Goal: Find specific page/section: Find specific page/section

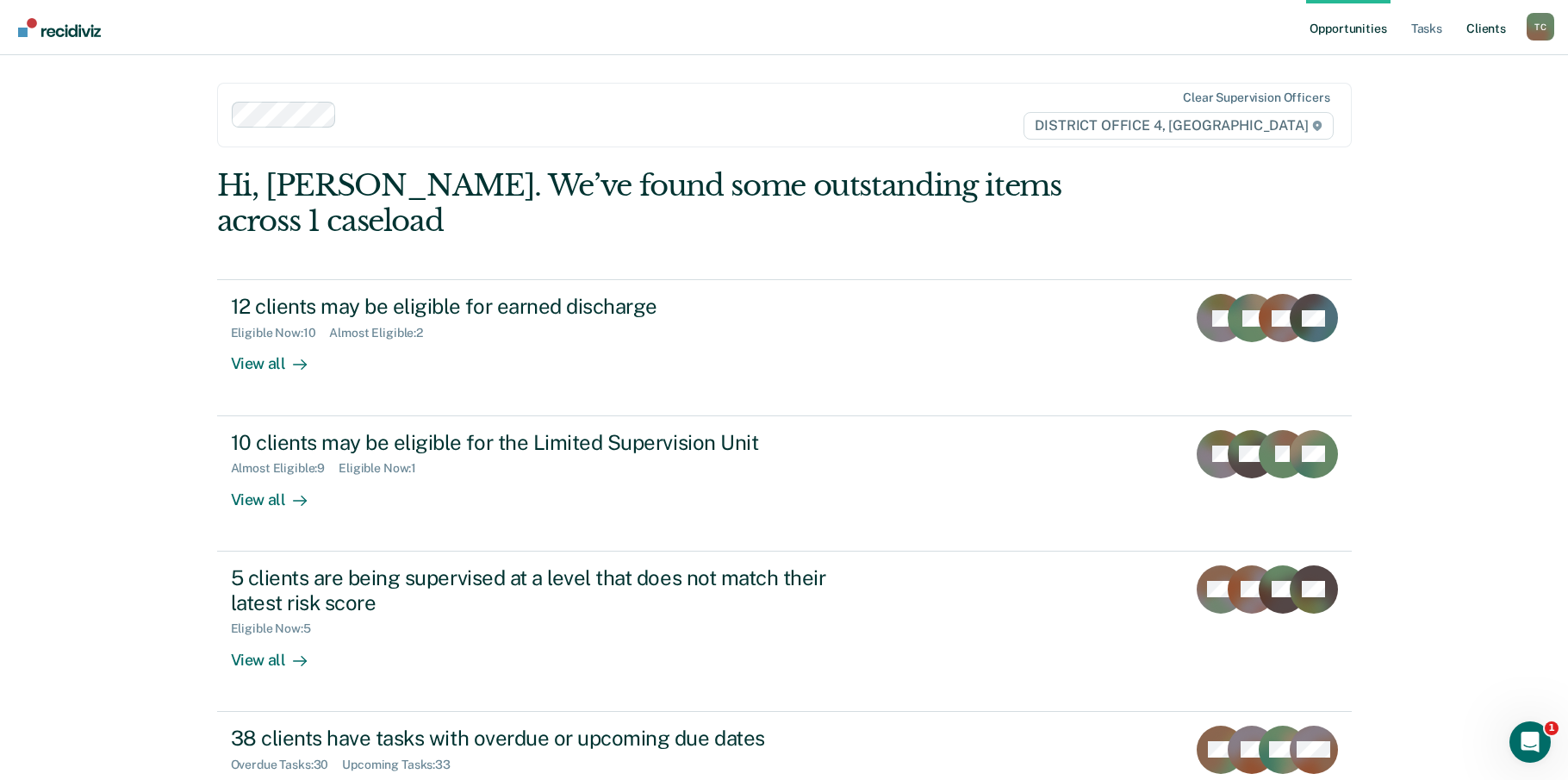
click at [1477, 23] on link "Client s" at bounding box center [1487, 28] width 47 height 55
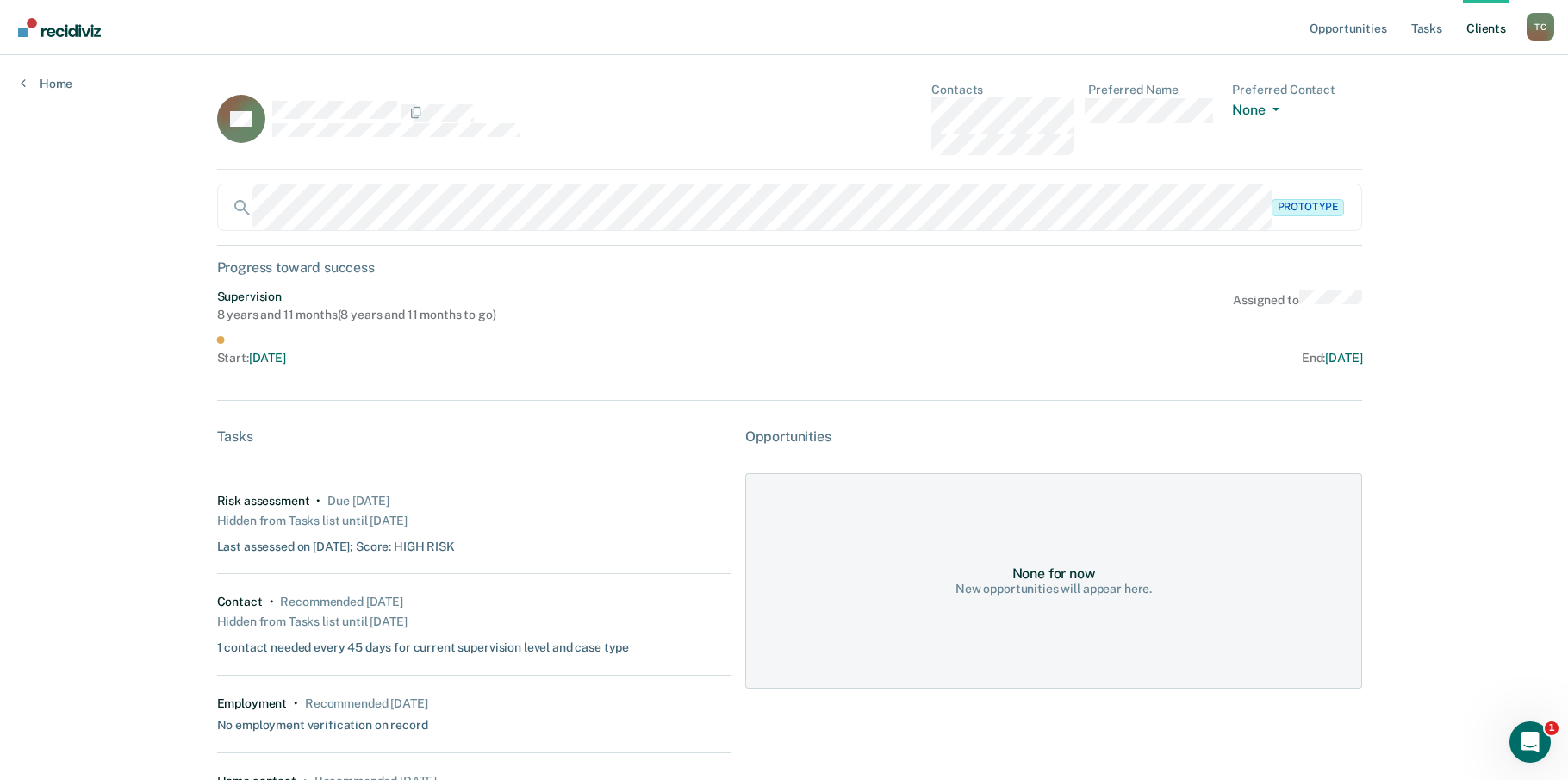
click at [591, 412] on div "SA Contacts Preferred Name Preferred Contact None Call Text Email None Prototyp…" at bounding box center [785, 536] width 1135 height 909
click at [678, 428] on div "Tasks" at bounding box center [475, 436] width 515 height 16
